Goal: Task Accomplishment & Management: Use online tool/utility

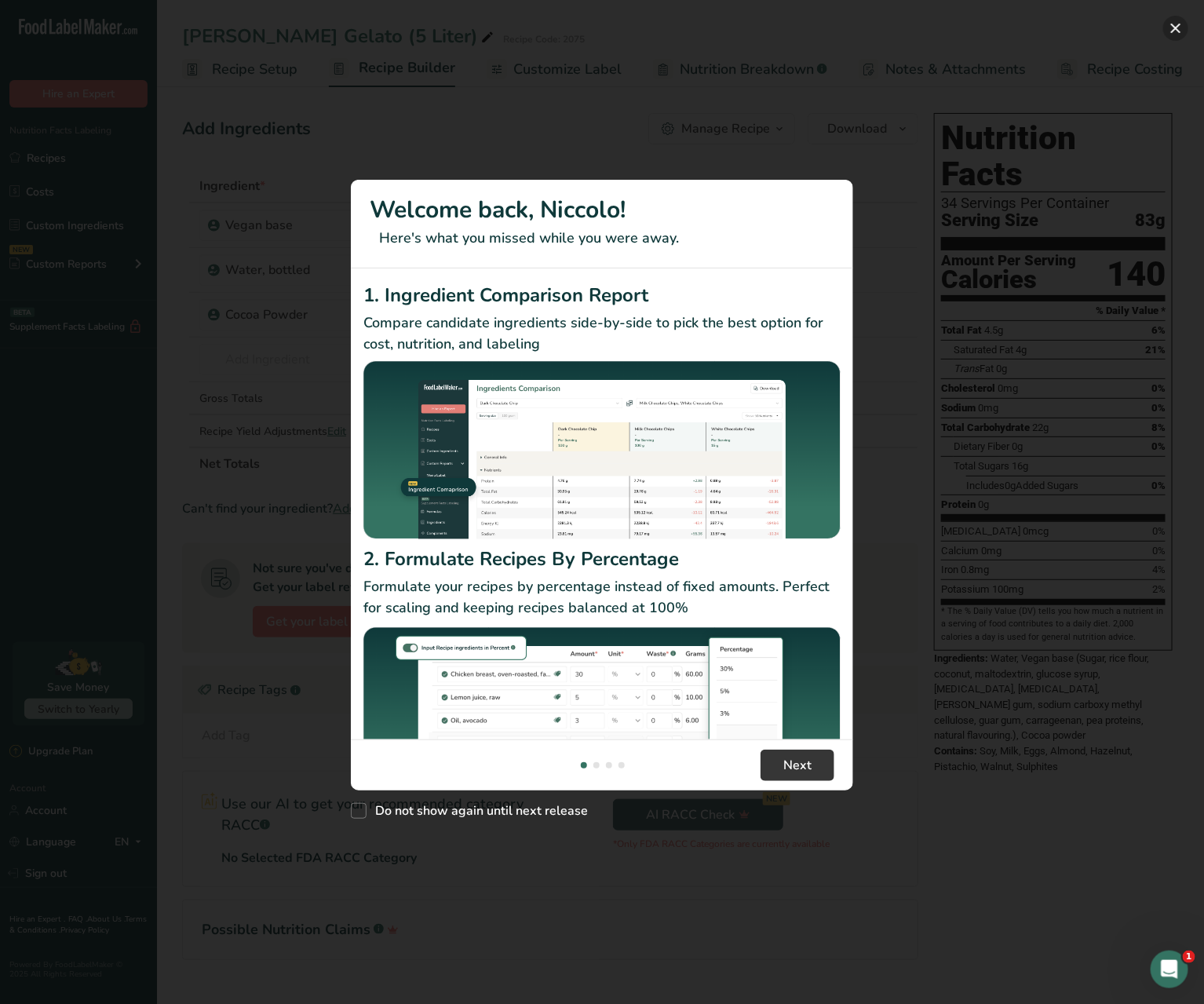
click at [1178, 23] on button "New Features" at bounding box center [1176, 28] width 25 height 25
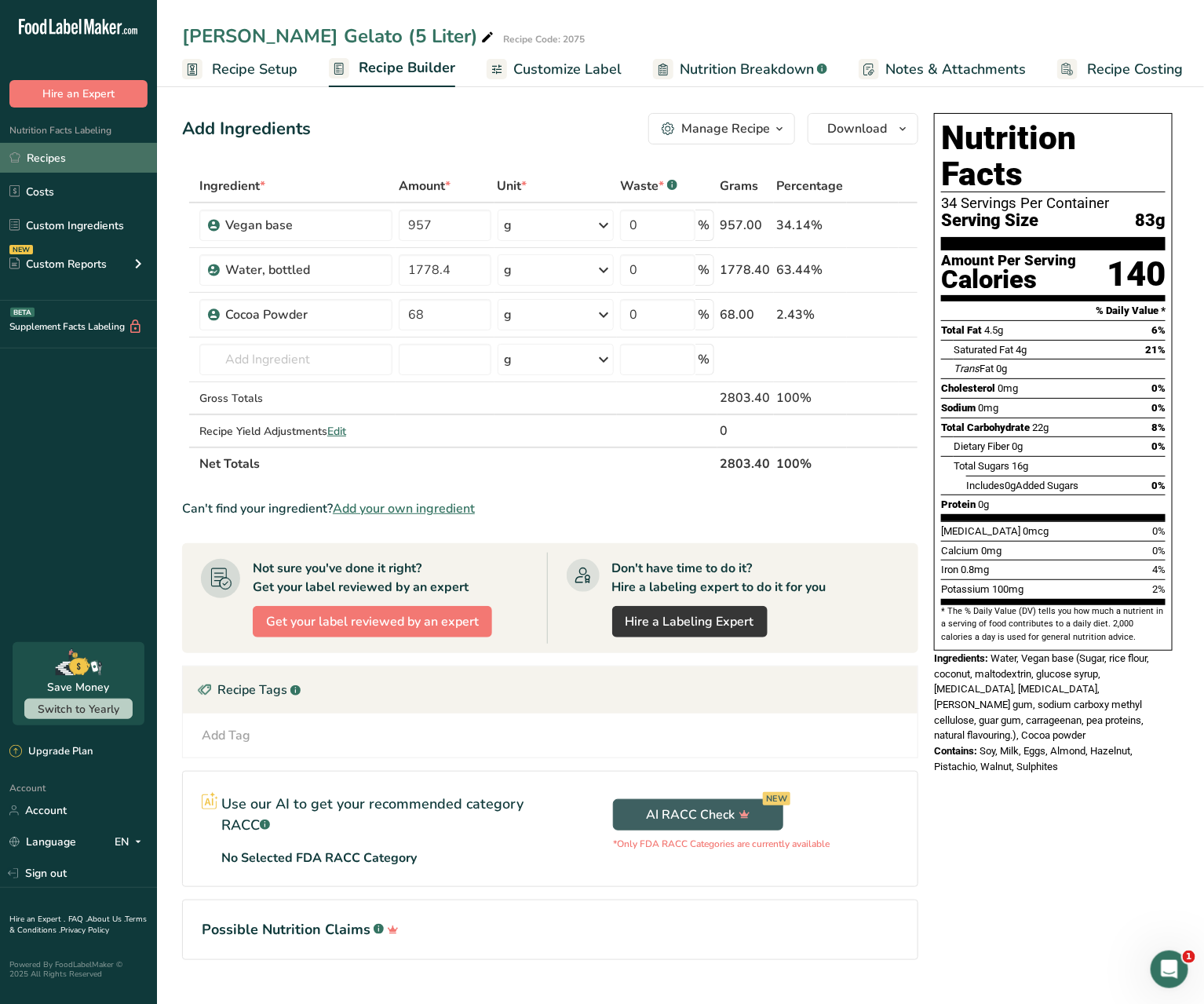
click at [76, 172] on link "Recipes" at bounding box center [78, 158] width 157 height 30
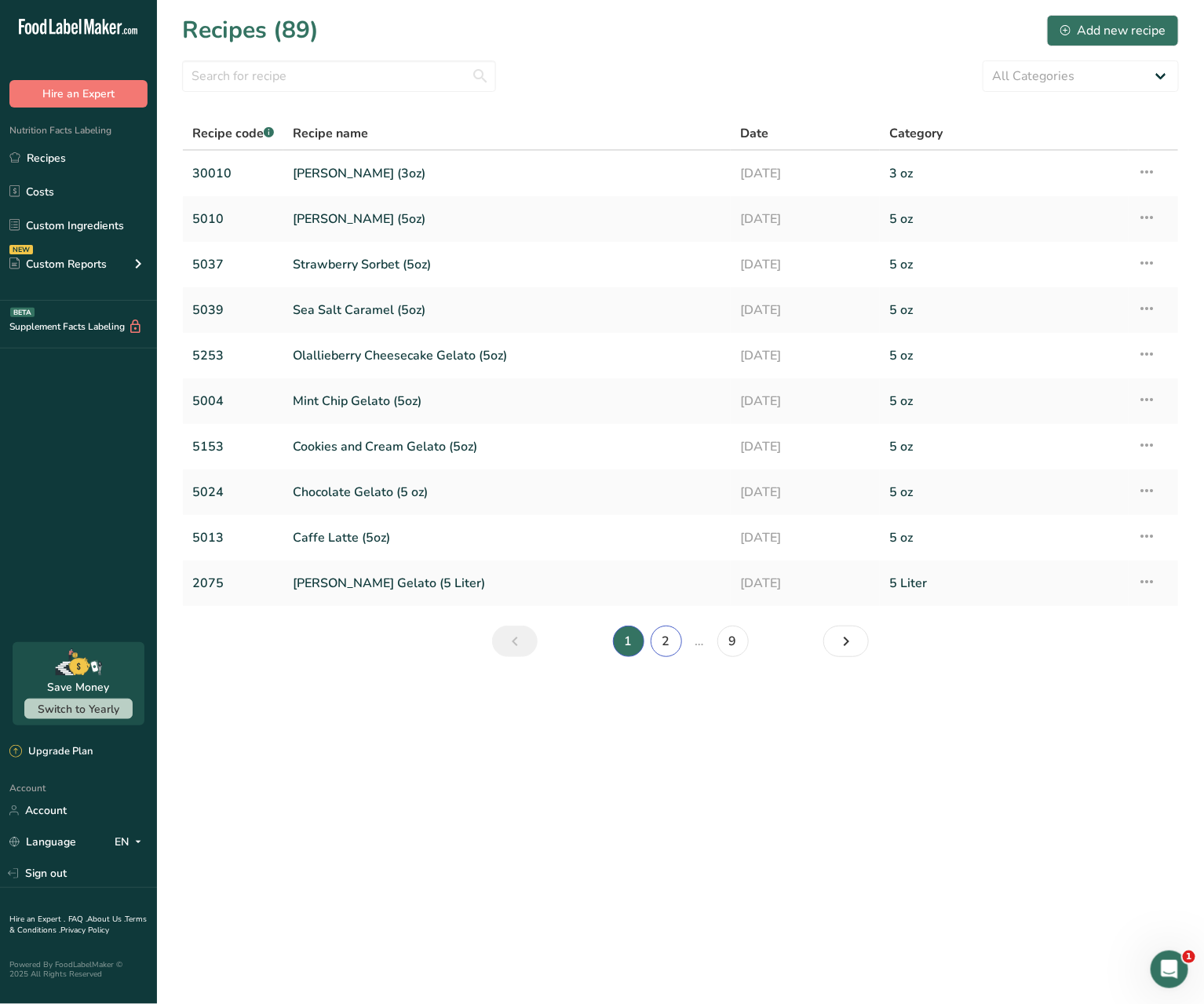
click at [658, 648] on link "2" at bounding box center [666, 642] width 32 height 32
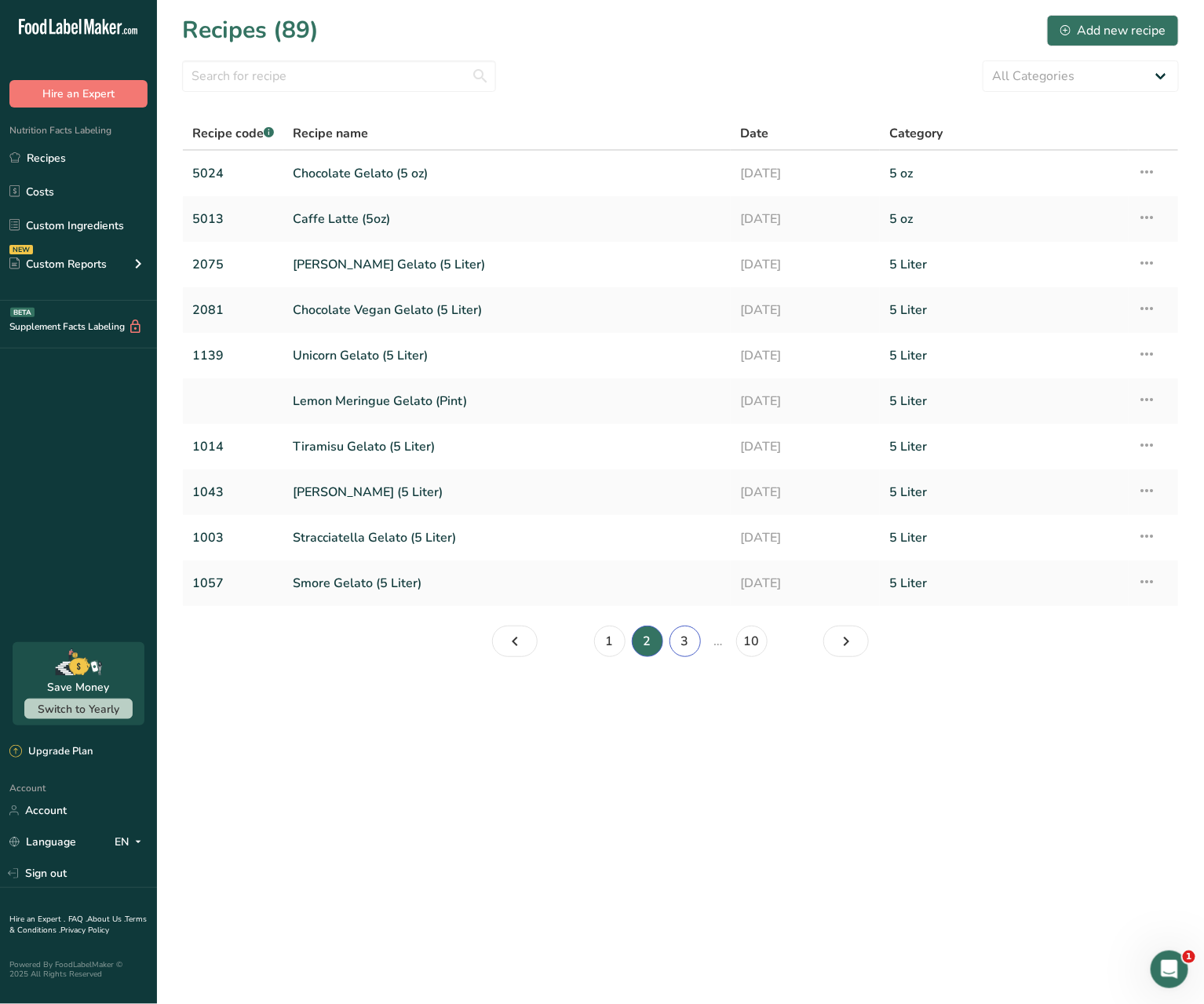
click at [683, 651] on link "3" at bounding box center [685, 642] width 32 height 32
click at [331, 74] on input "text" at bounding box center [338, 76] width 314 height 32
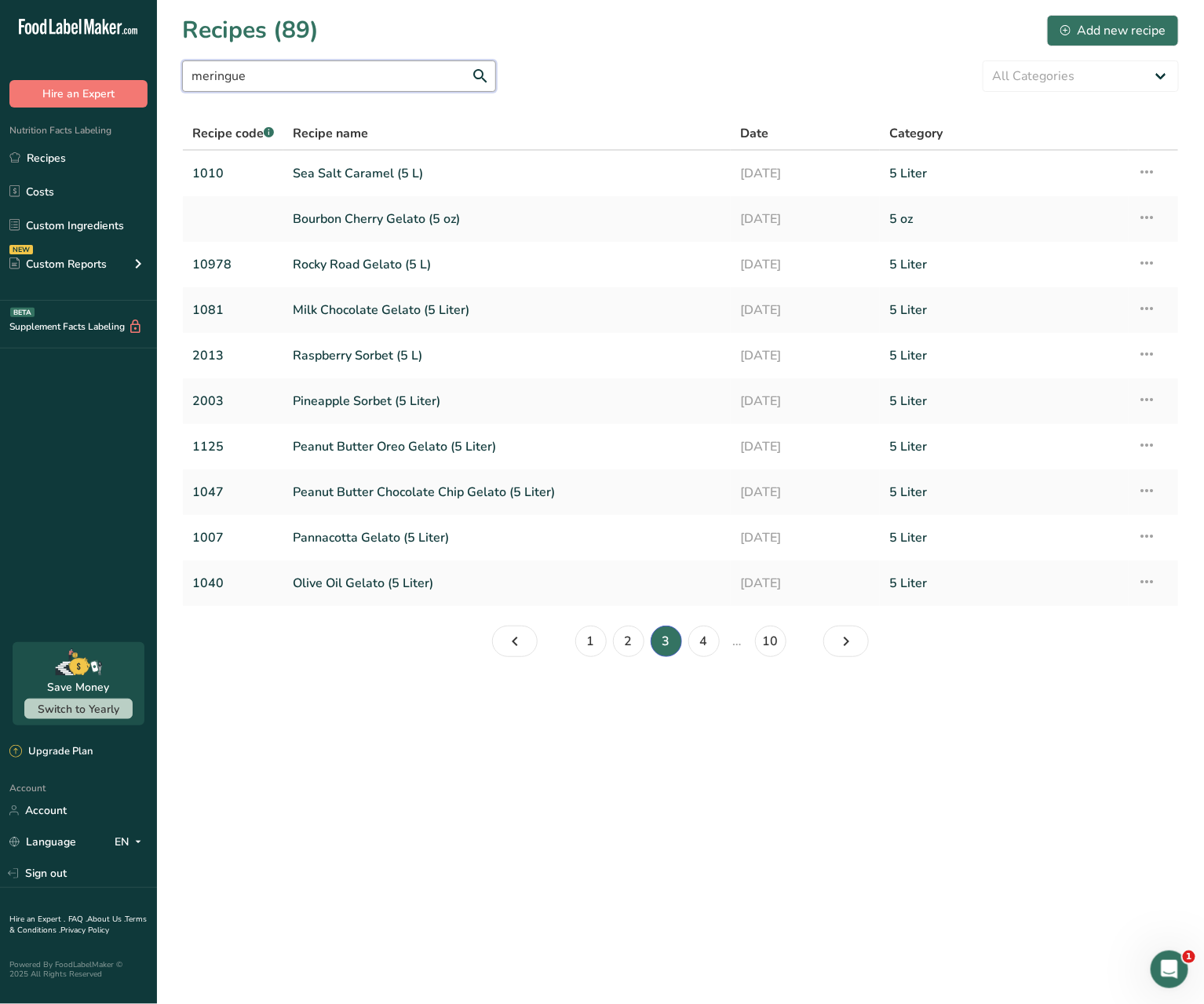
type input "meringue"
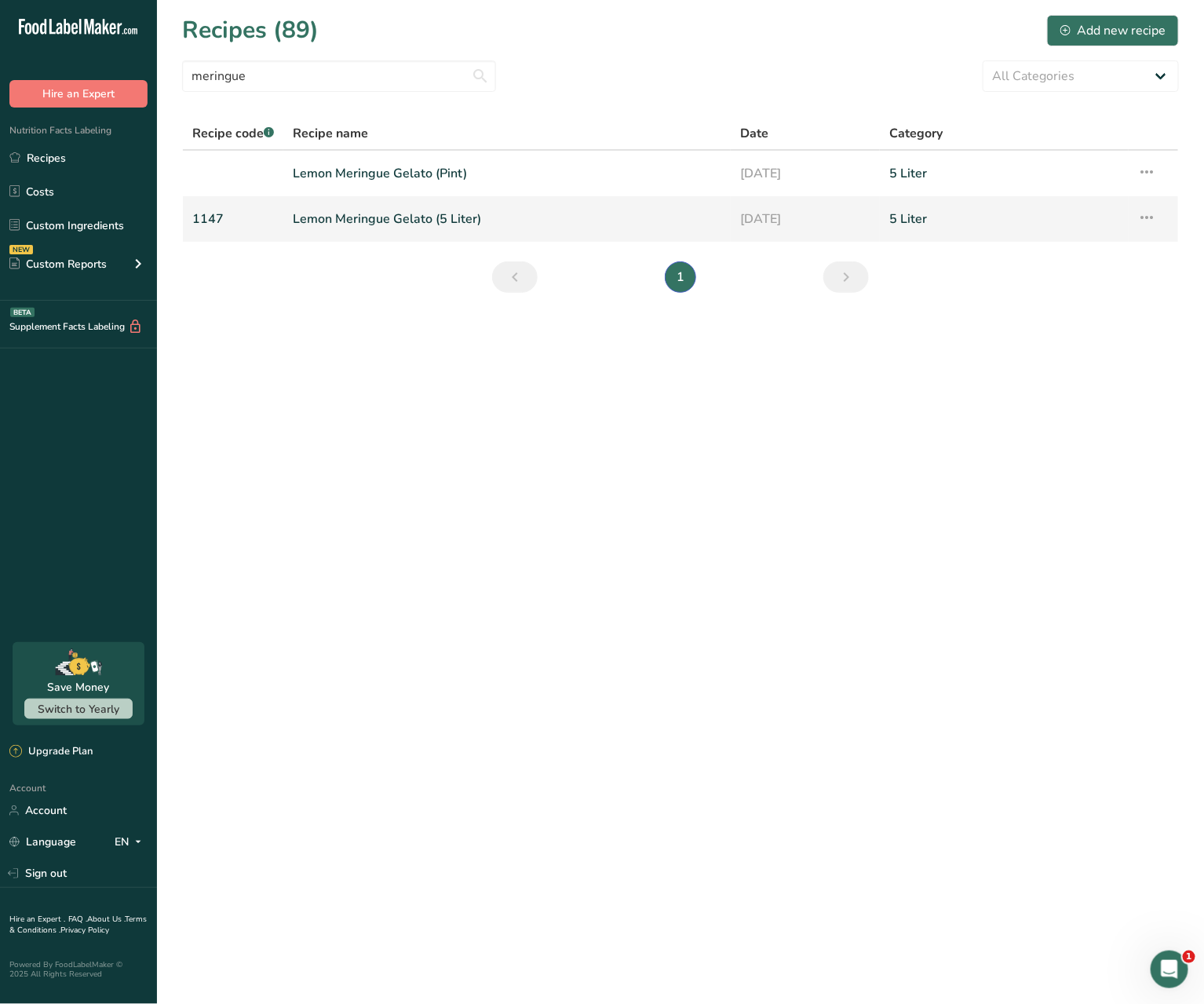
click at [404, 216] on link "Lemon Meringue Gelato (5 Liter)" at bounding box center [507, 219] width 429 height 33
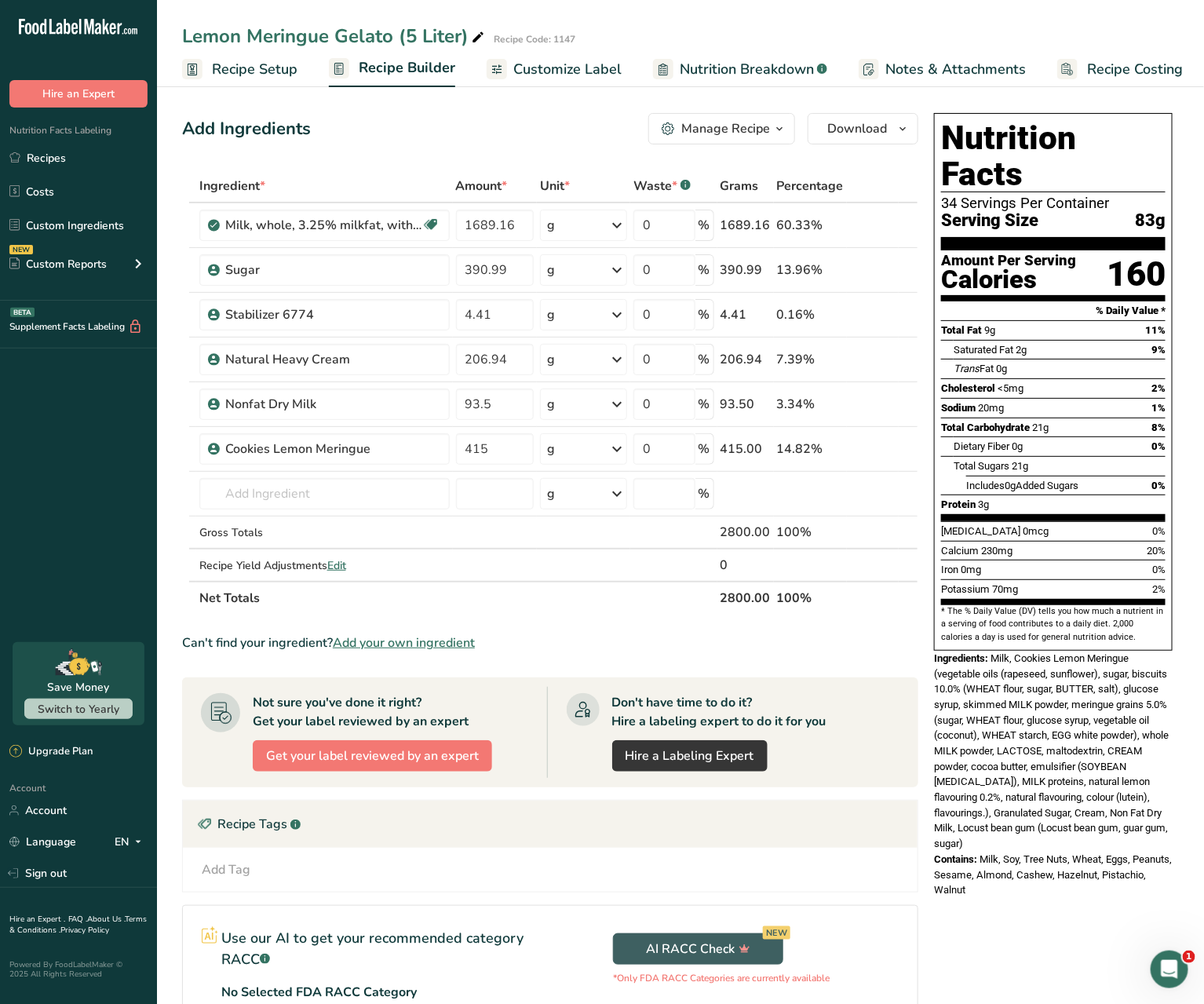
click at [1106, 50] on ul "Recipe Setup Recipe Builder Customize Label Nutrition Breakdown .a-a{fill:#3473…" at bounding box center [685, 69] width 1057 height 37
click at [1106, 70] on span "Recipe Costing" at bounding box center [1135, 69] width 96 height 21
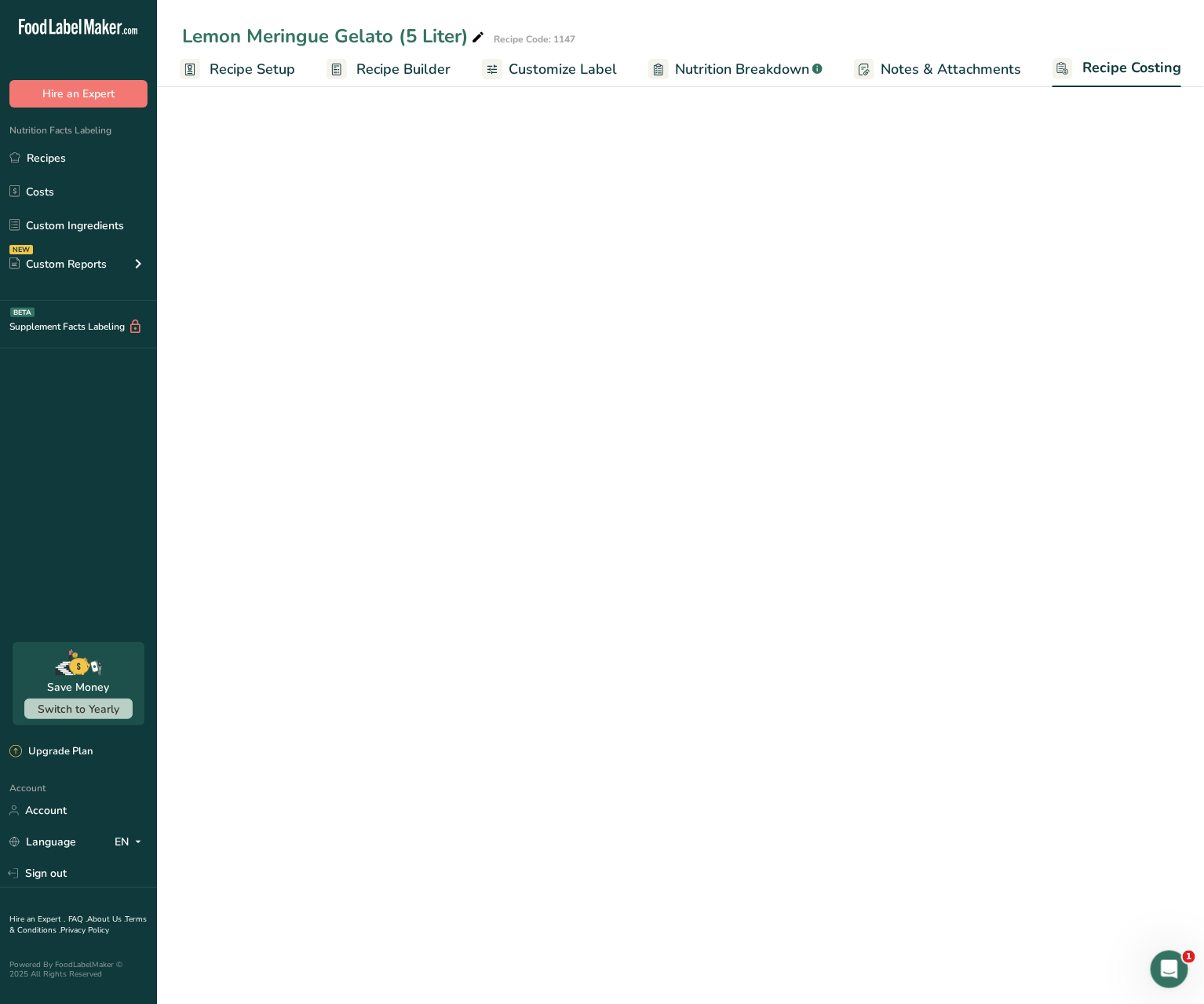
select select "12"
select select "1"
